Goal: Navigation & Orientation: Go to known website

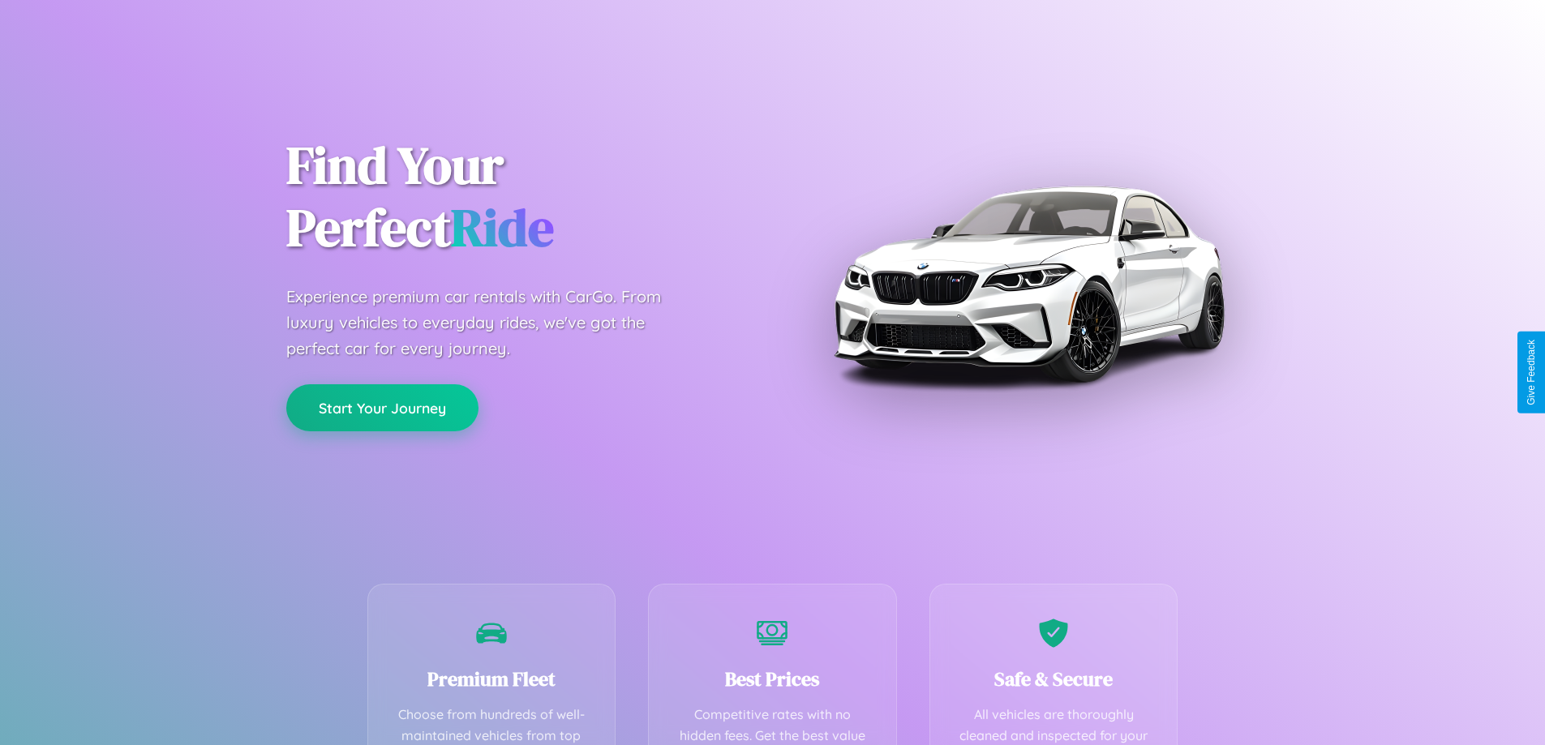
click at [382, 408] on button "Start Your Journey" at bounding box center [382, 407] width 192 height 47
click at [382, 407] on button "Start Your Journey" at bounding box center [382, 407] width 192 height 47
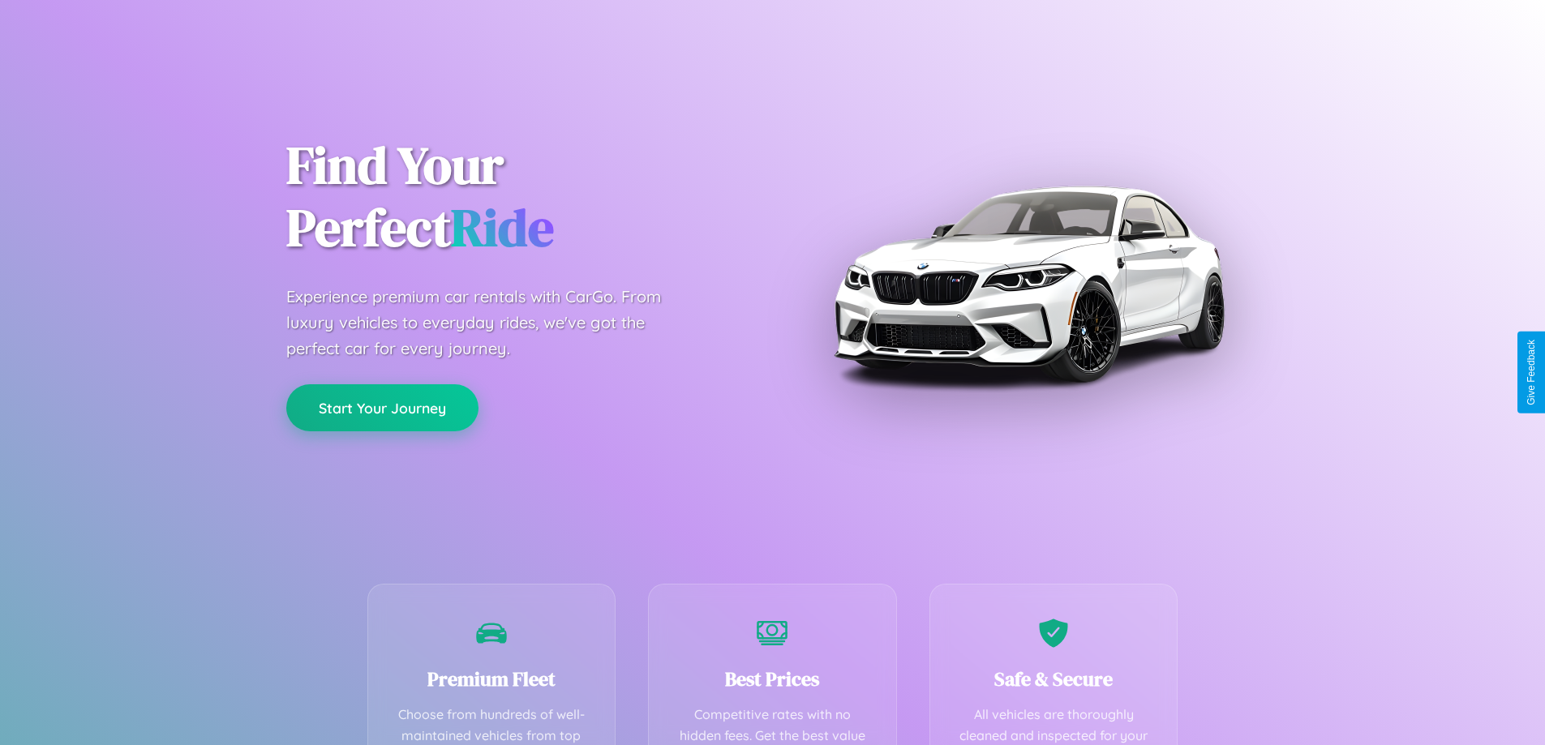
click at [382, 407] on button "Start Your Journey" at bounding box center [382, 407] width 192 height 47
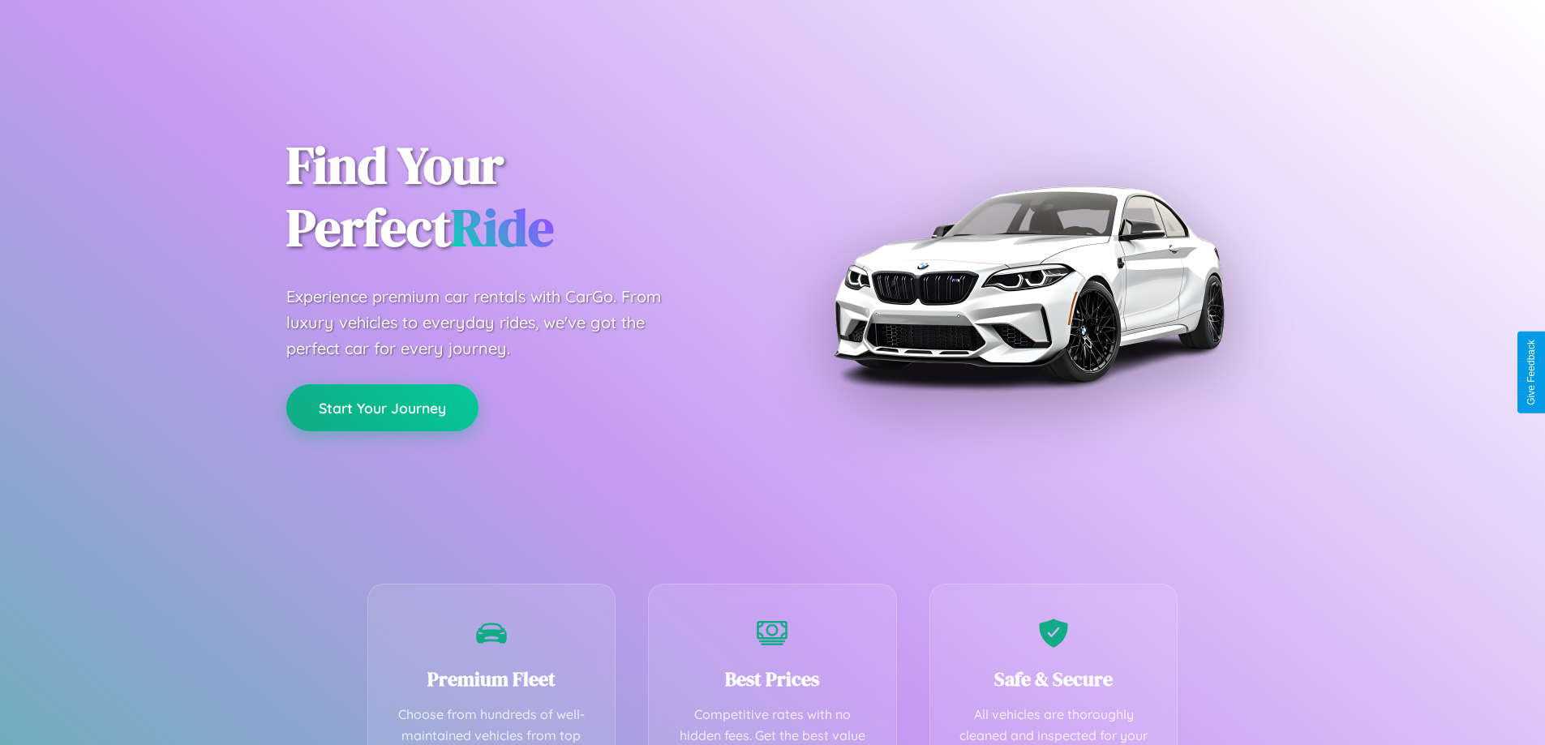
click at [382, 407] on button "Start Your Journey" at bounding box center [382, 407] width 192 height 47
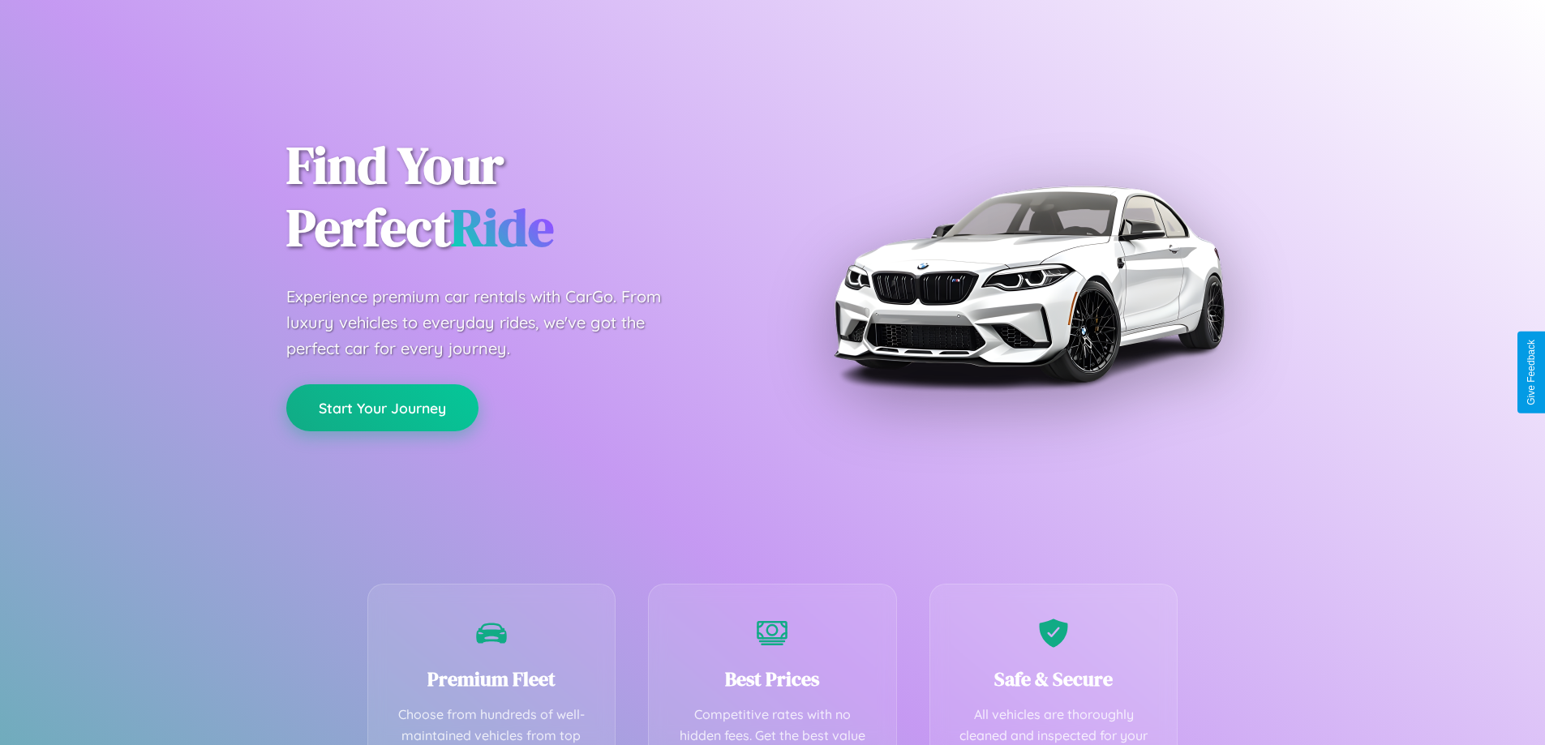
click at [382, 407] on button "Start Your Journey" at bounding box center [382, 407] width 192 height 47
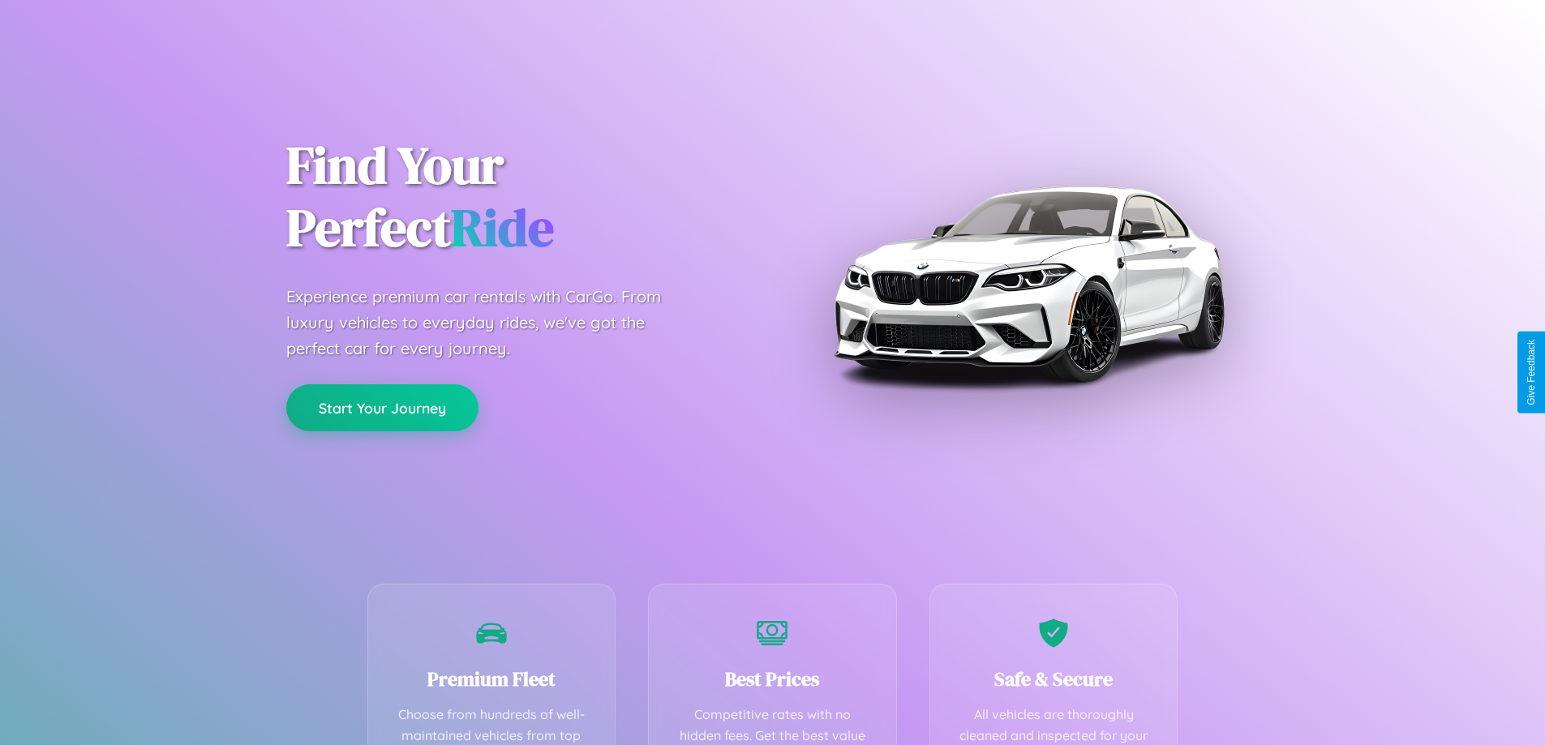
click at [382, 407] on button "Start Your Journey" at bounding box center [382, 407] width 192 height 47
